Goal: Transaction & Acquisition: Register for event/course

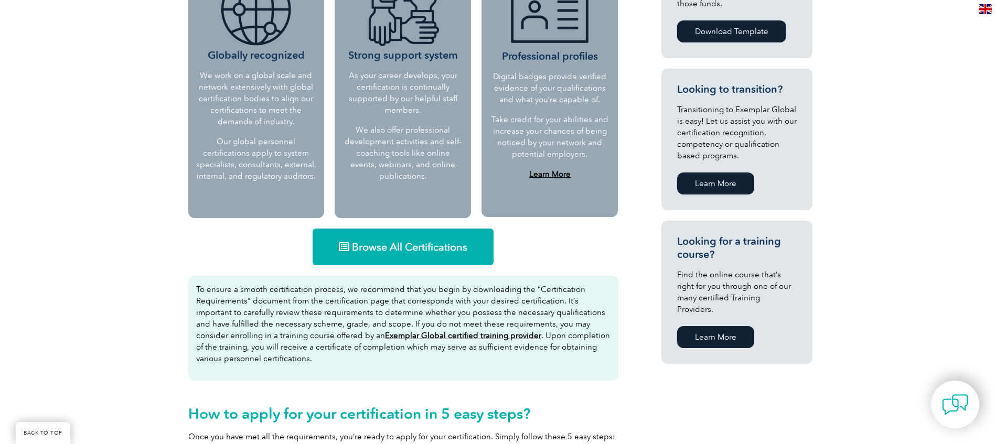
scroll to position [420, 0]
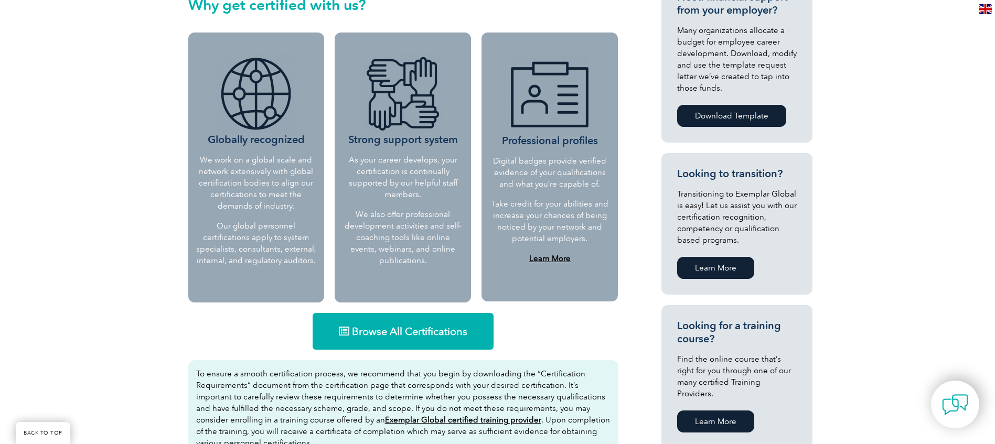
click at [417, 327] on span "Browse All Certifications" at bounding box center [409, 331] width 115 height 10
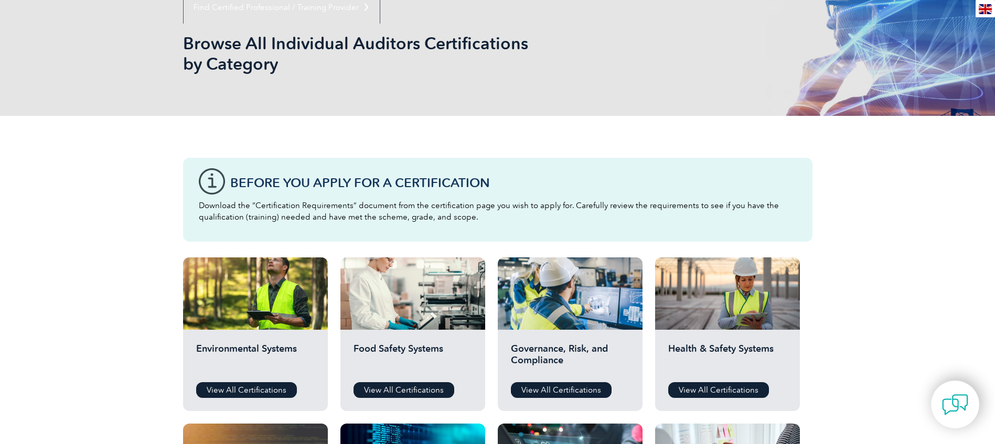
scroll to position [262, 0]
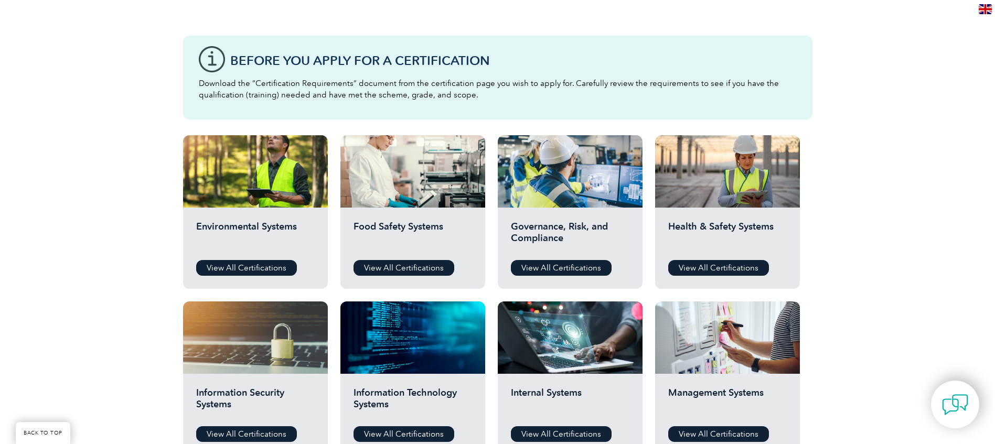
click at [459, 250] on h2 "Food Safety Systems" at bounding box center [413, 236] width 119 height 31
click at [399, 272] on link "View All Certifications" at bounding box center [404, 268] width 101 height 16
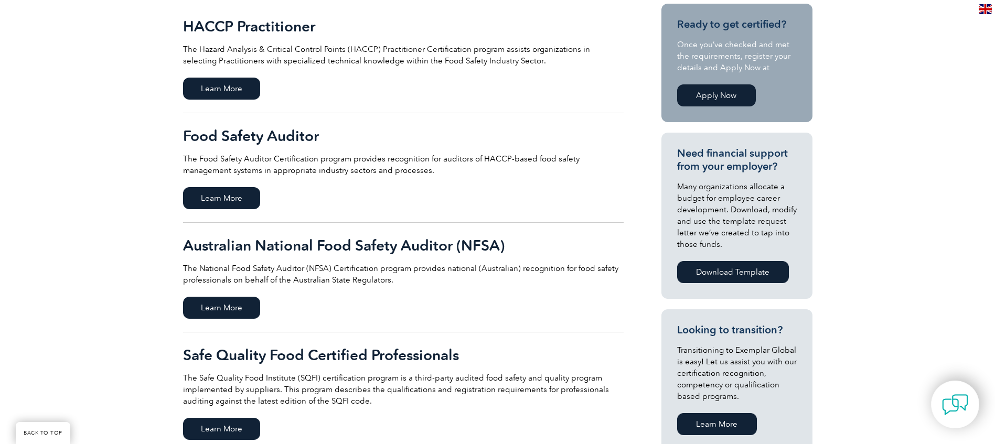
scroll to position [157, 0]
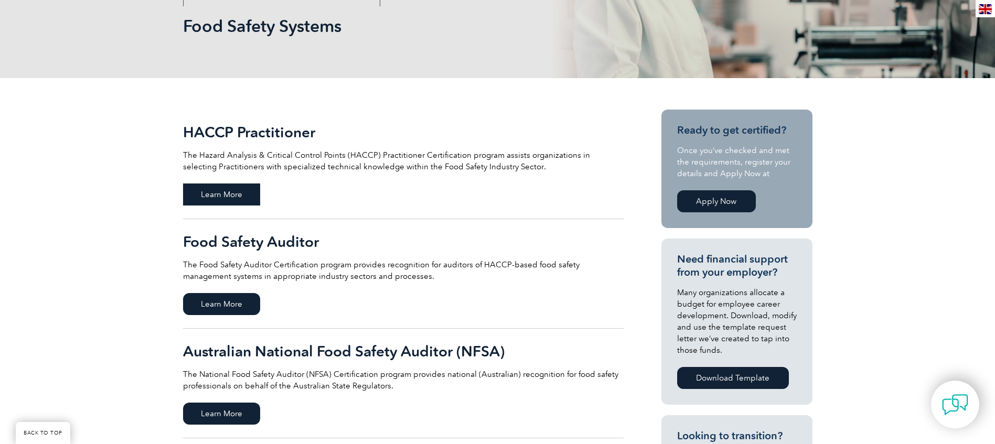
click at [243, 194] on span "Learn More" at bounding box center [221, 195] width 77 height 22
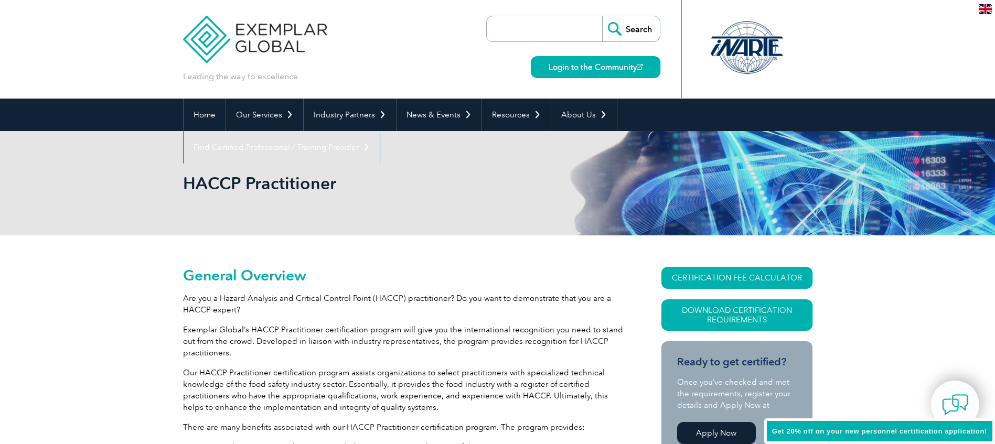
scroll to position [105, 0]
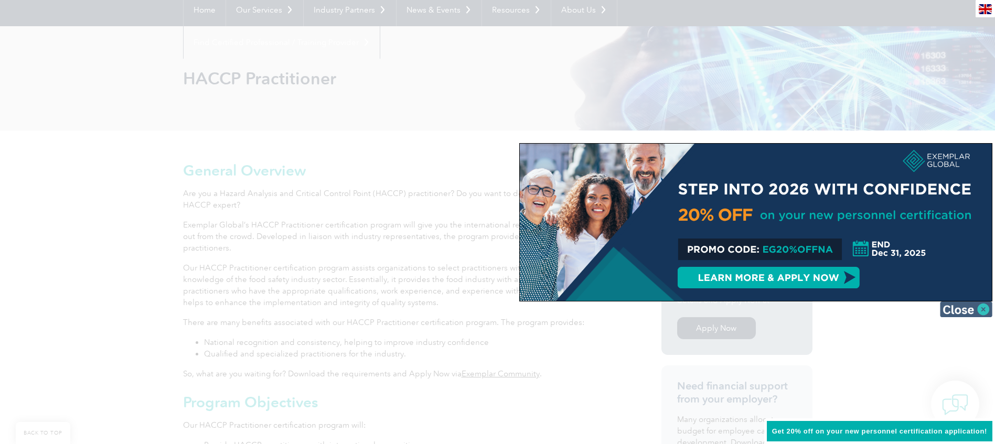
click at [984, 308] on img at bounding box center [966, 310] width 52 height 16
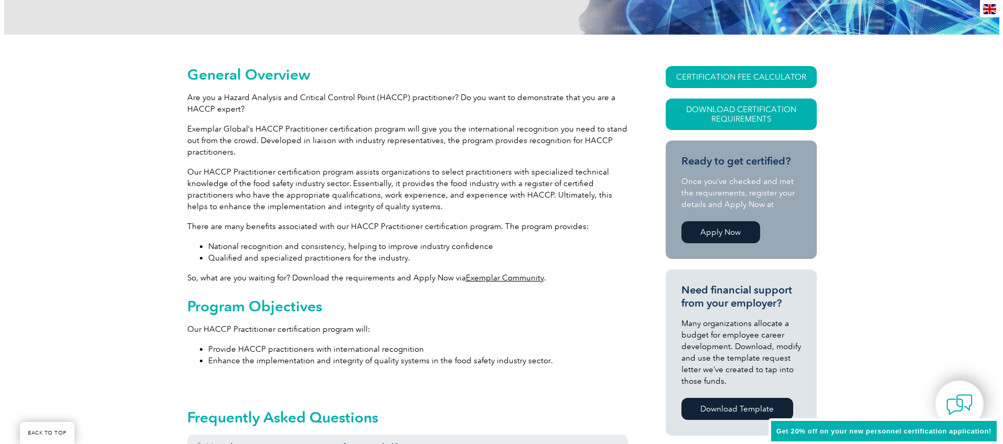
scroll to position [157, 0]
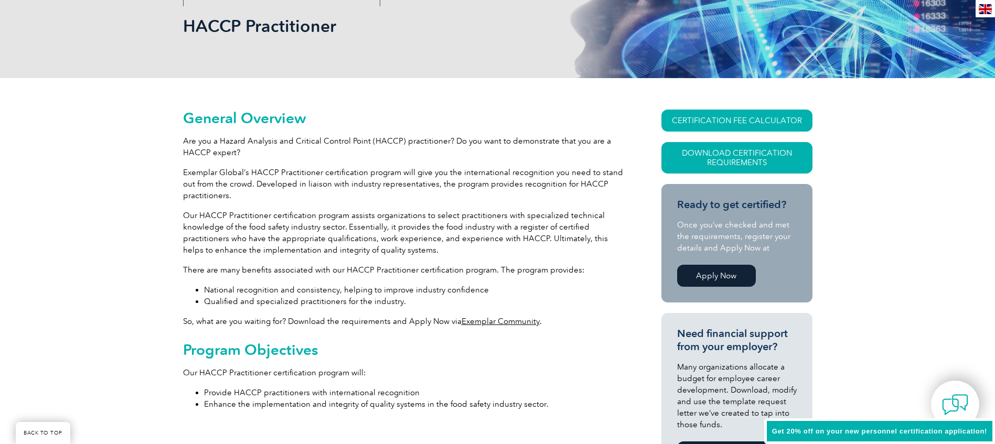
click at [736, 268] on link "Apply Now" at bounding box center [716, 276] width 79 height 22
click at [747, 115] on link "CERTIFICATION FEE CALCULATOR" at bounding box center [736, 121] width 151 height 22
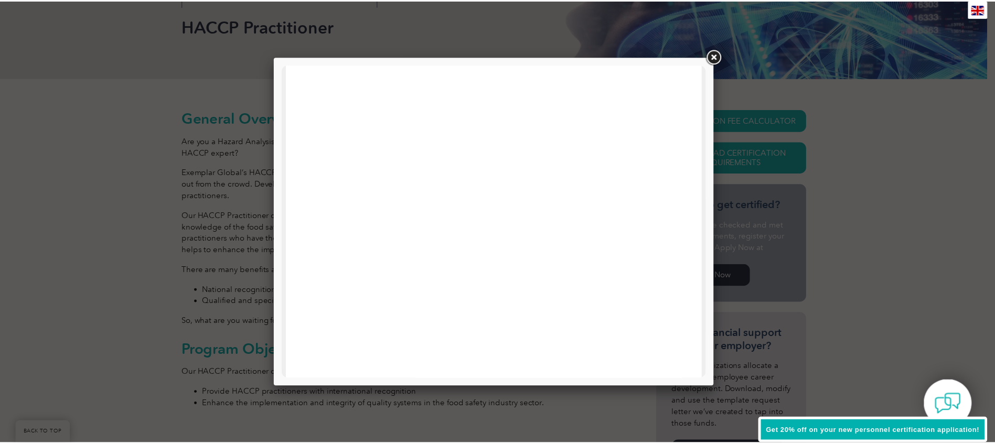
scroll to position [0, 0]
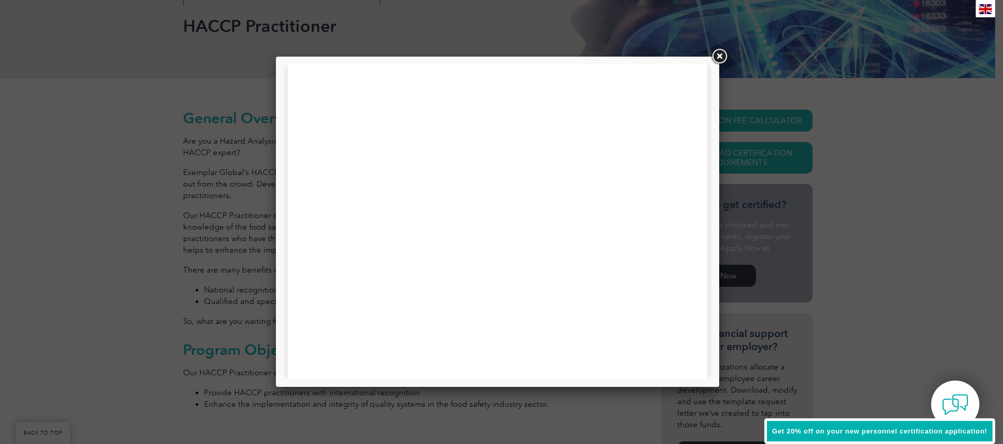
click at [724, 59] on link at bounding box center [719, 56] width 19 height 19
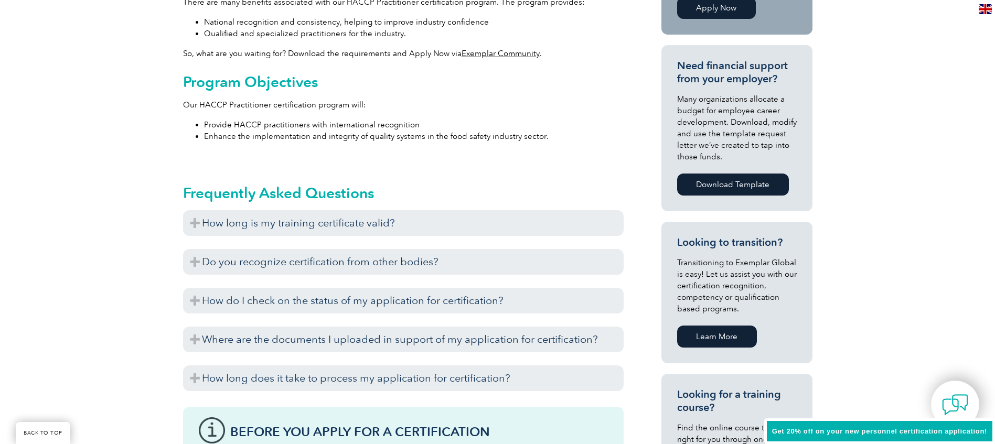
scroll to position [367, 0]
